Goal: Find specific page/section: Find specific page/section

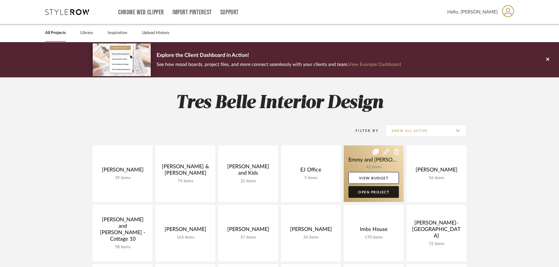
click at [357, 193] on link "Open Project" at bounding box center [374, 192] width 50 height 12
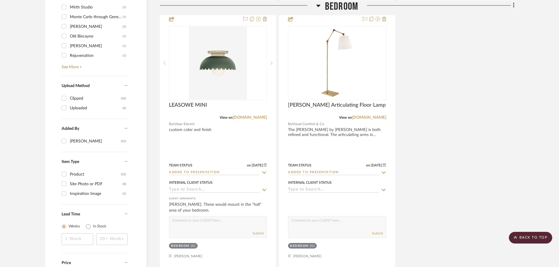
scroll to position [734, 0]
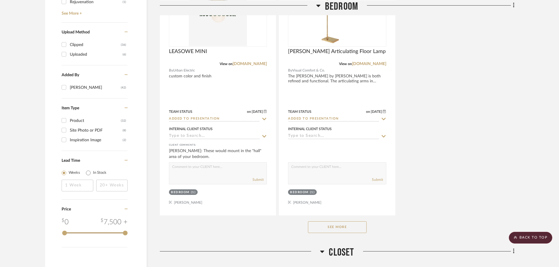
click at [359, 229] on button "See More" at bounding box center [337, 228] width 59 height 12
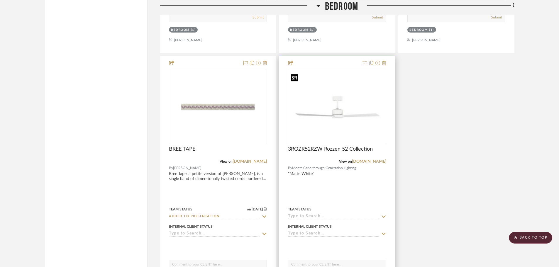
scroll to position [1937, 0]
click at [361, 161] on link "[DOMAIN_NAME]" at bounding box center [369, 162] width 34 height 4
click at [333, 149] on span "3ROZR52RZW Rozzen 52 Collection" at bounding box center [330, 150] width 85 height 6
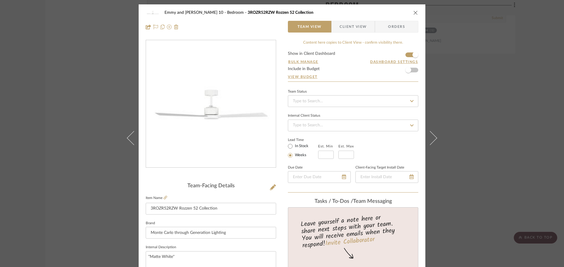
scroll to position [59, 0]
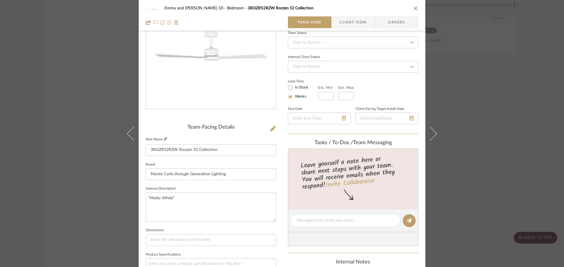
click at [164, 138] on icon at bounding box center [166, 139] width 4 height 4
